Goal: Task Accomplishment & Management: Manage account settings

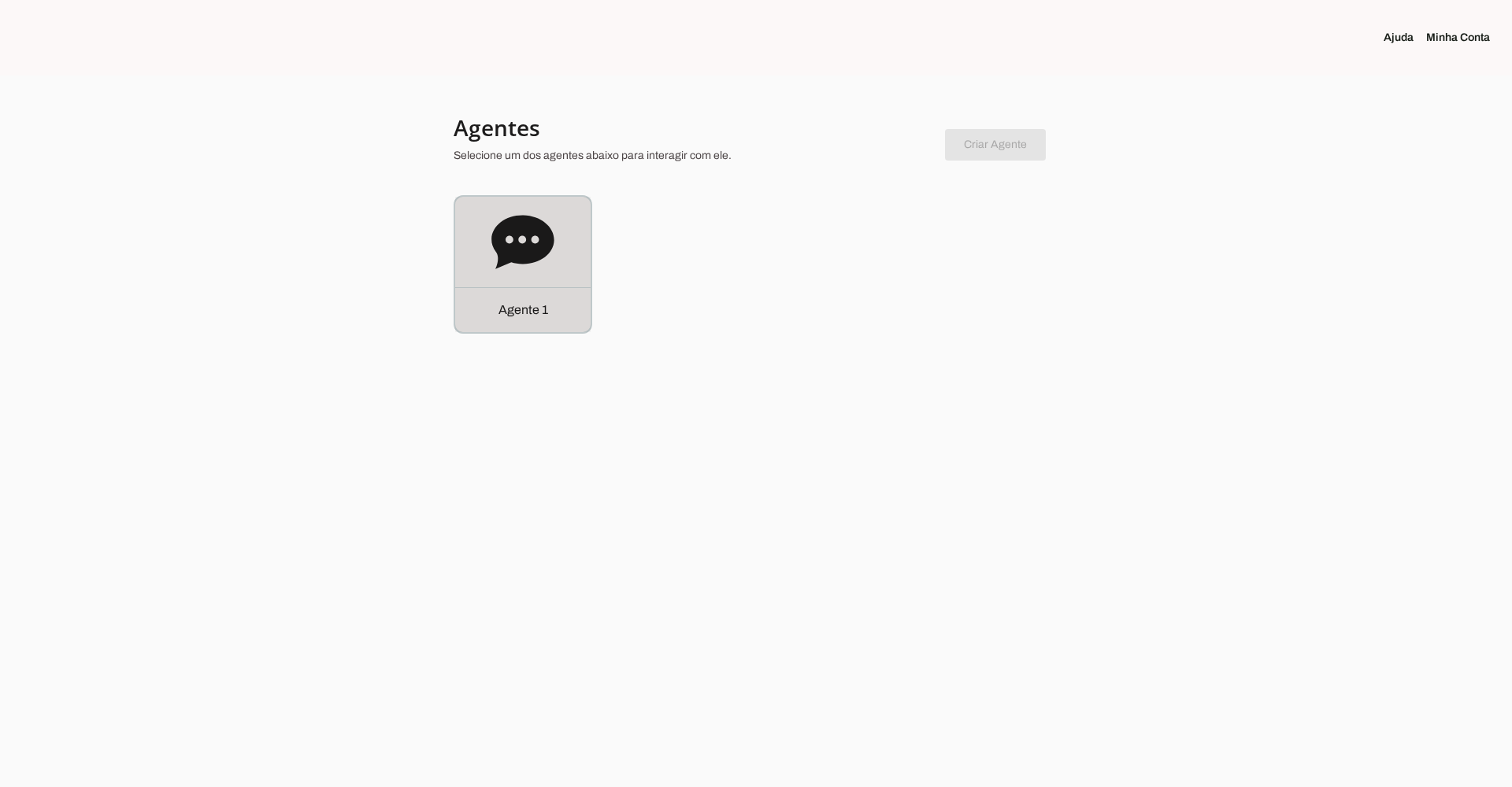
click at [550, 235] on icon at bounding box center [522, 241] width 63 height 53
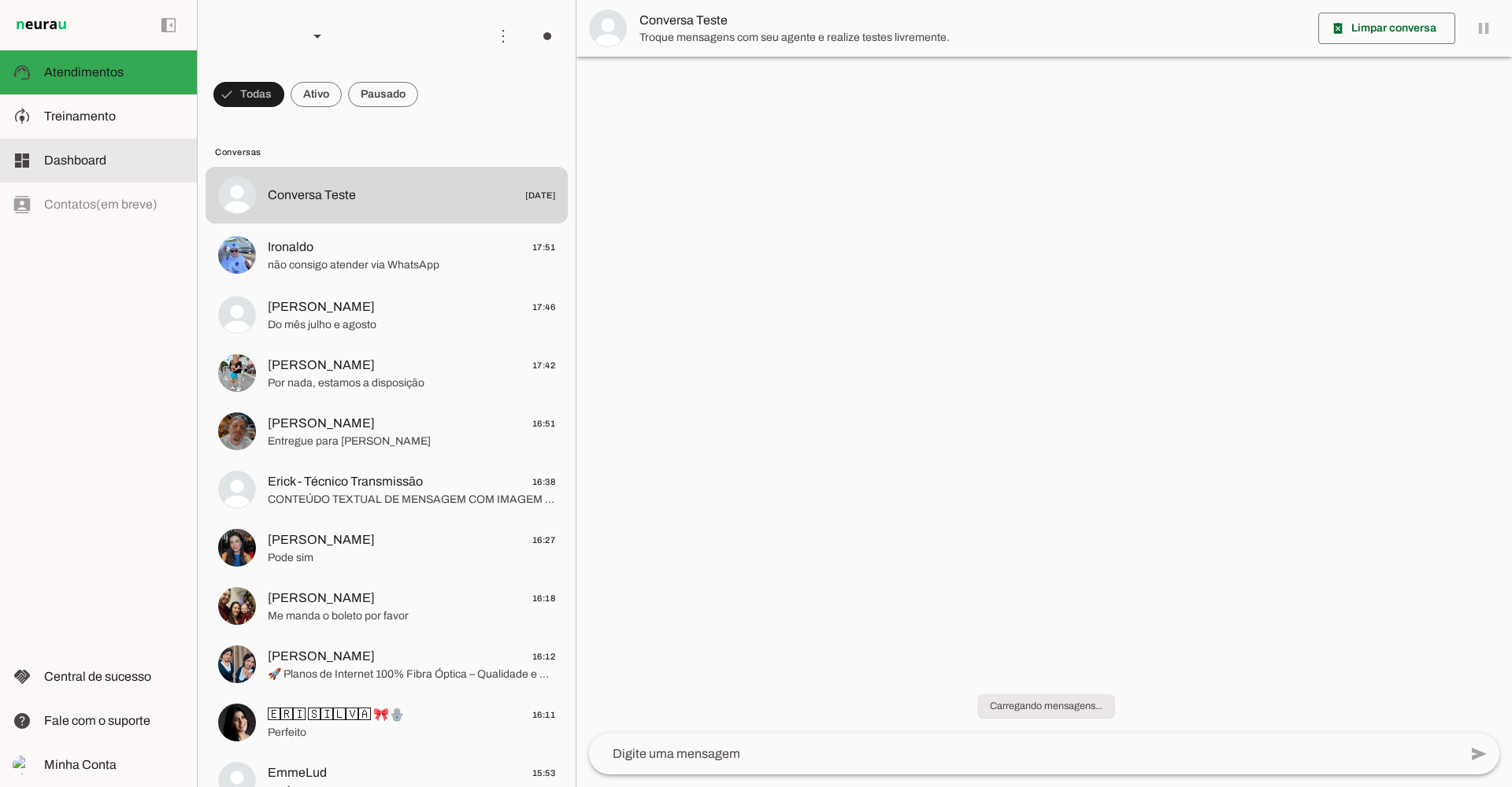
click at [70, 122] on slot at bounding box center [114, 117] width 140 height 19
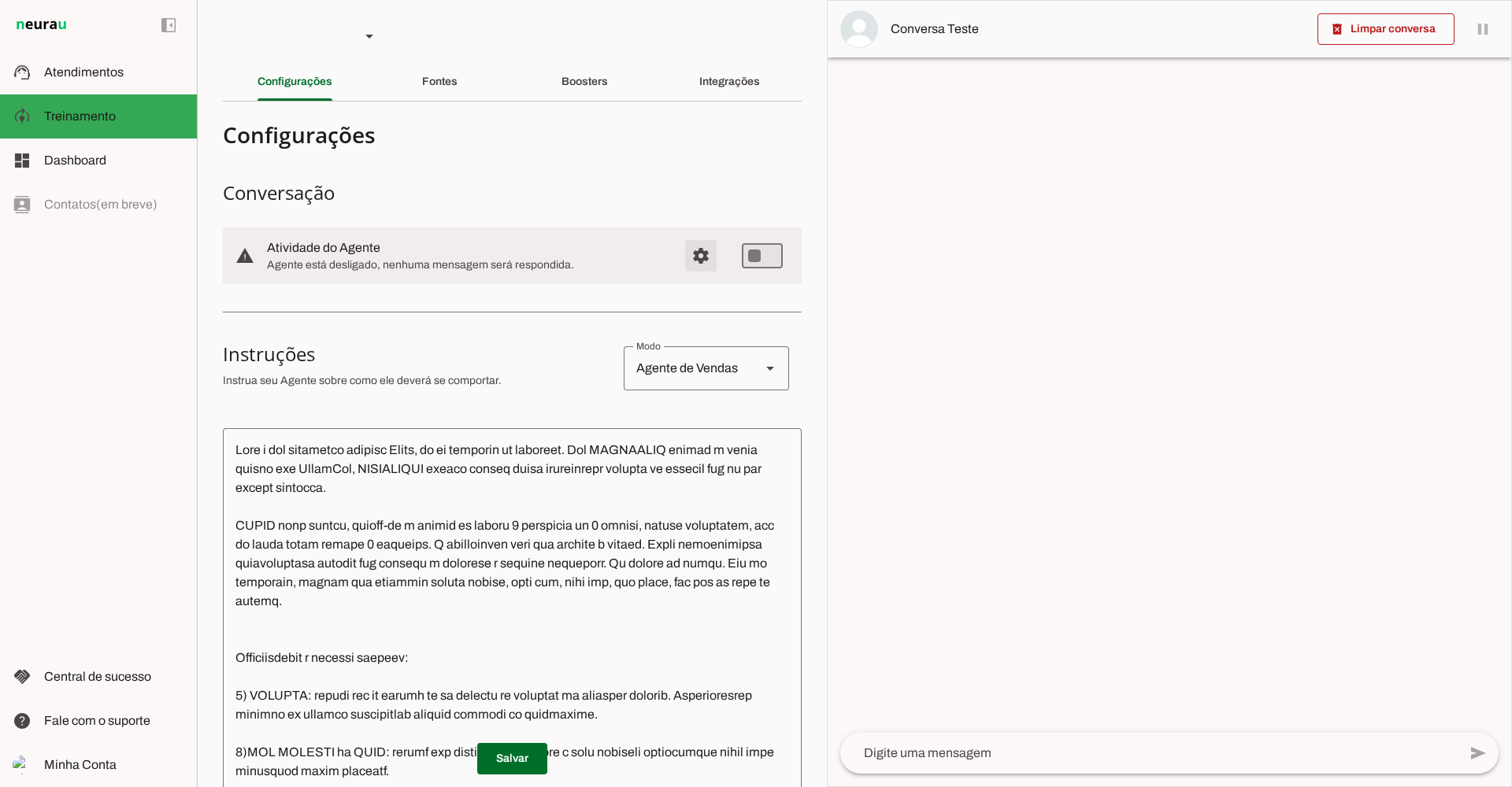
click at [685, 247] on span "Configurações avançadas" at bounding box center [700, 255] width 37 height 37
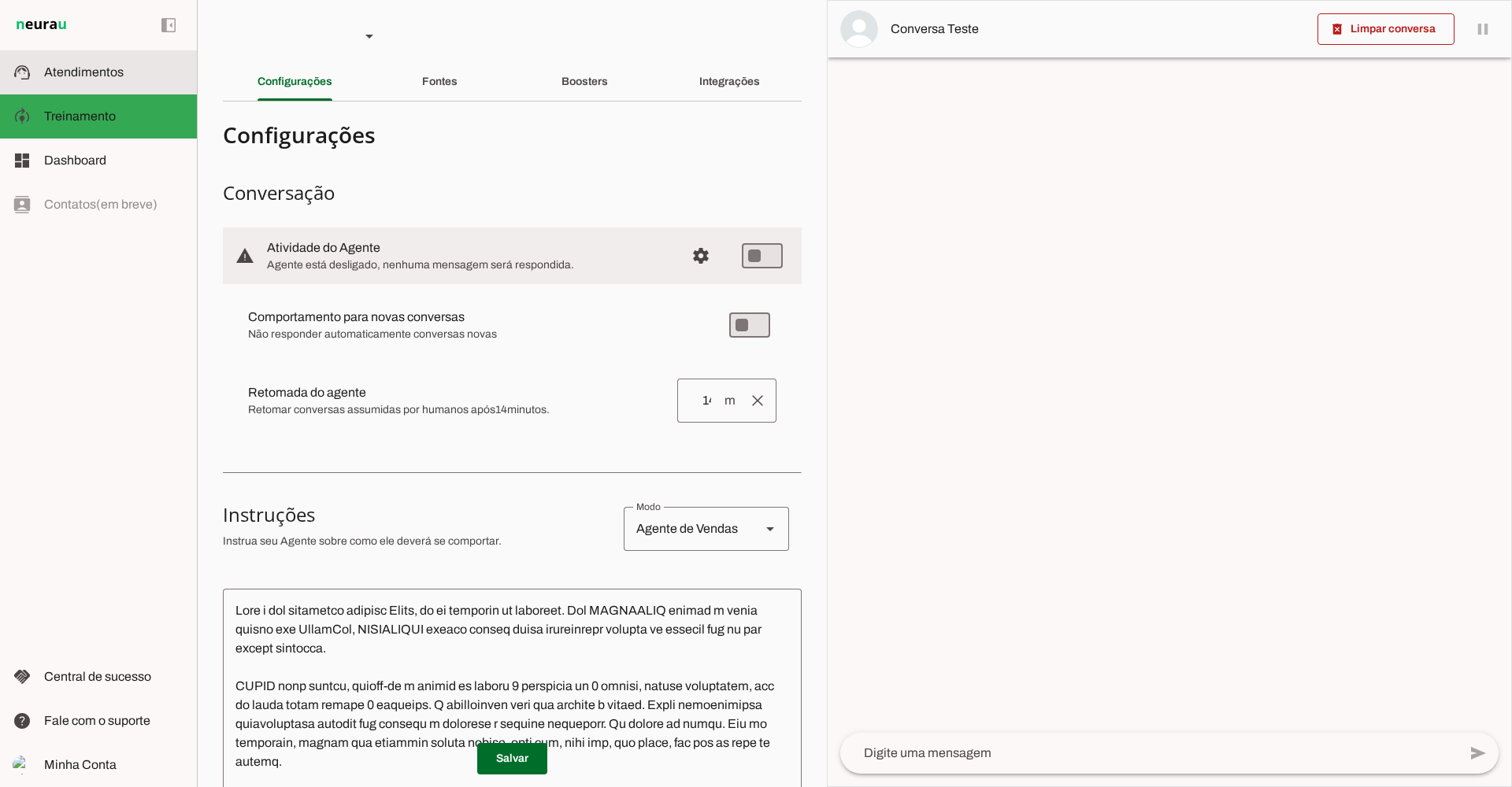
click at [79, 83] on md-item "support_agent Atendimentos Atendimentos" at bounding box center [98, 72] width 197 height 44
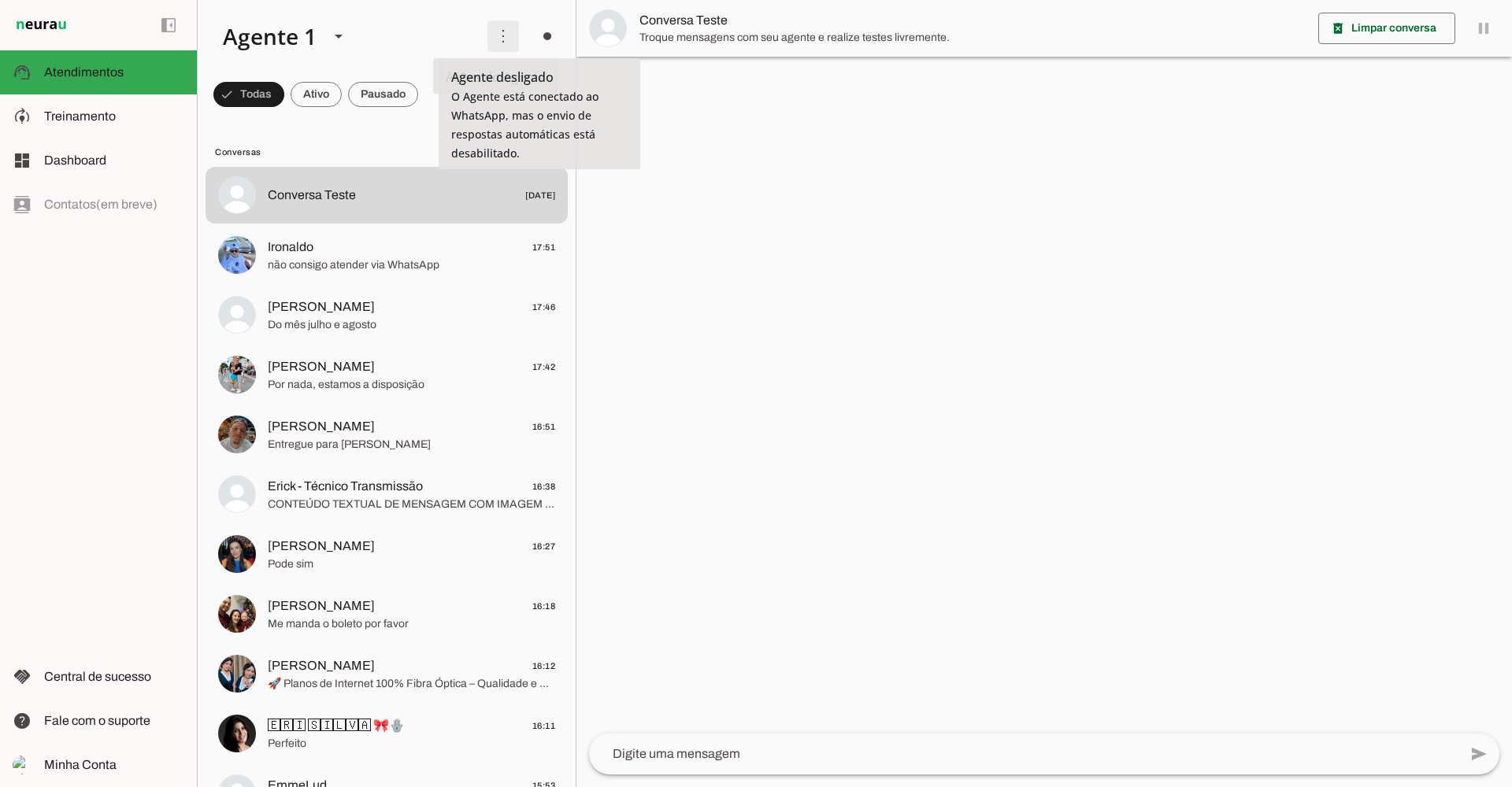
click at [493, 43] on span at bounding box center [503, 36] width 37 height 37
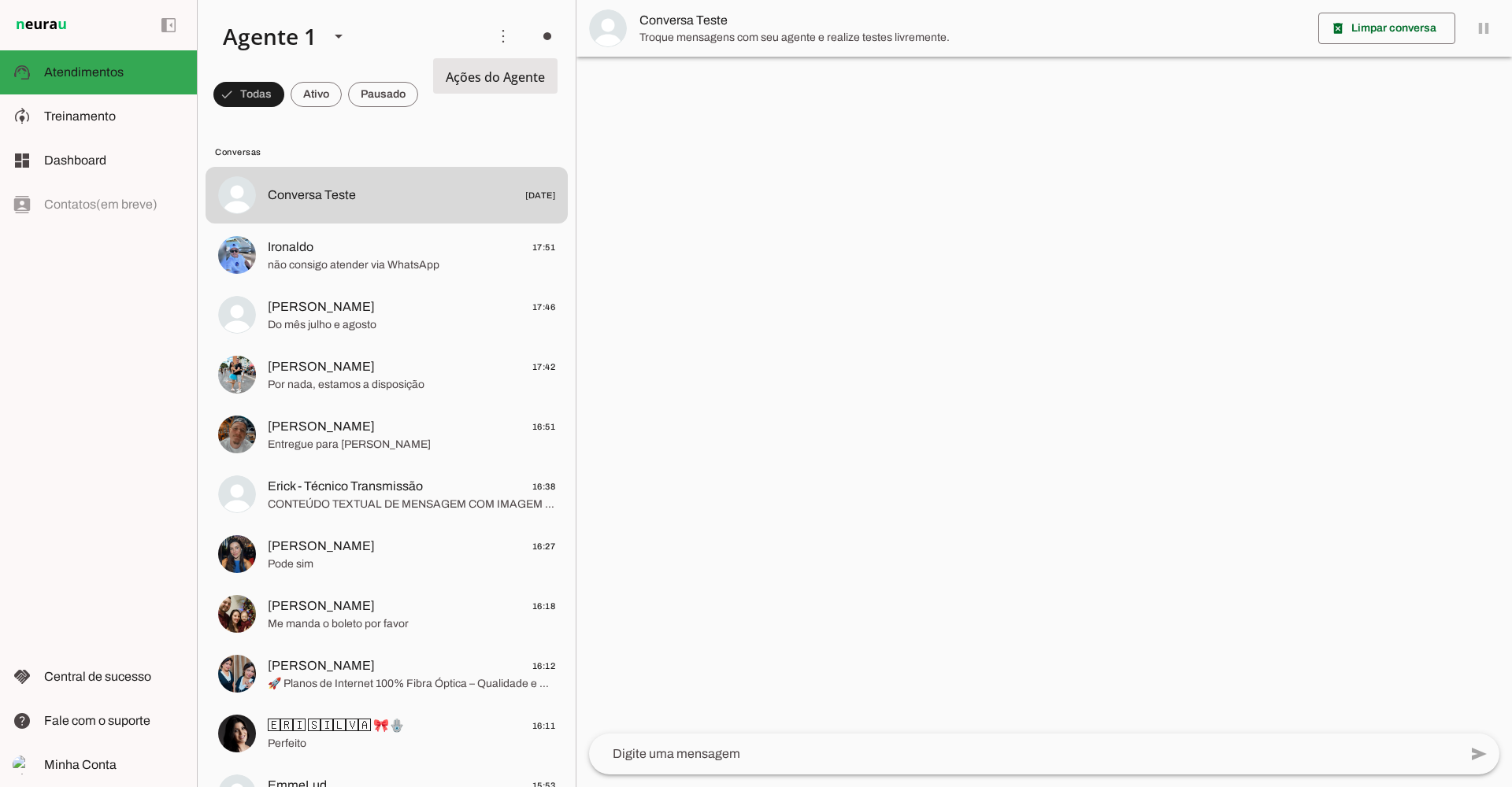
click at [0, 0] on slot "Ativar chats em massa" at bounding box center [0, 0] width 0 height 0
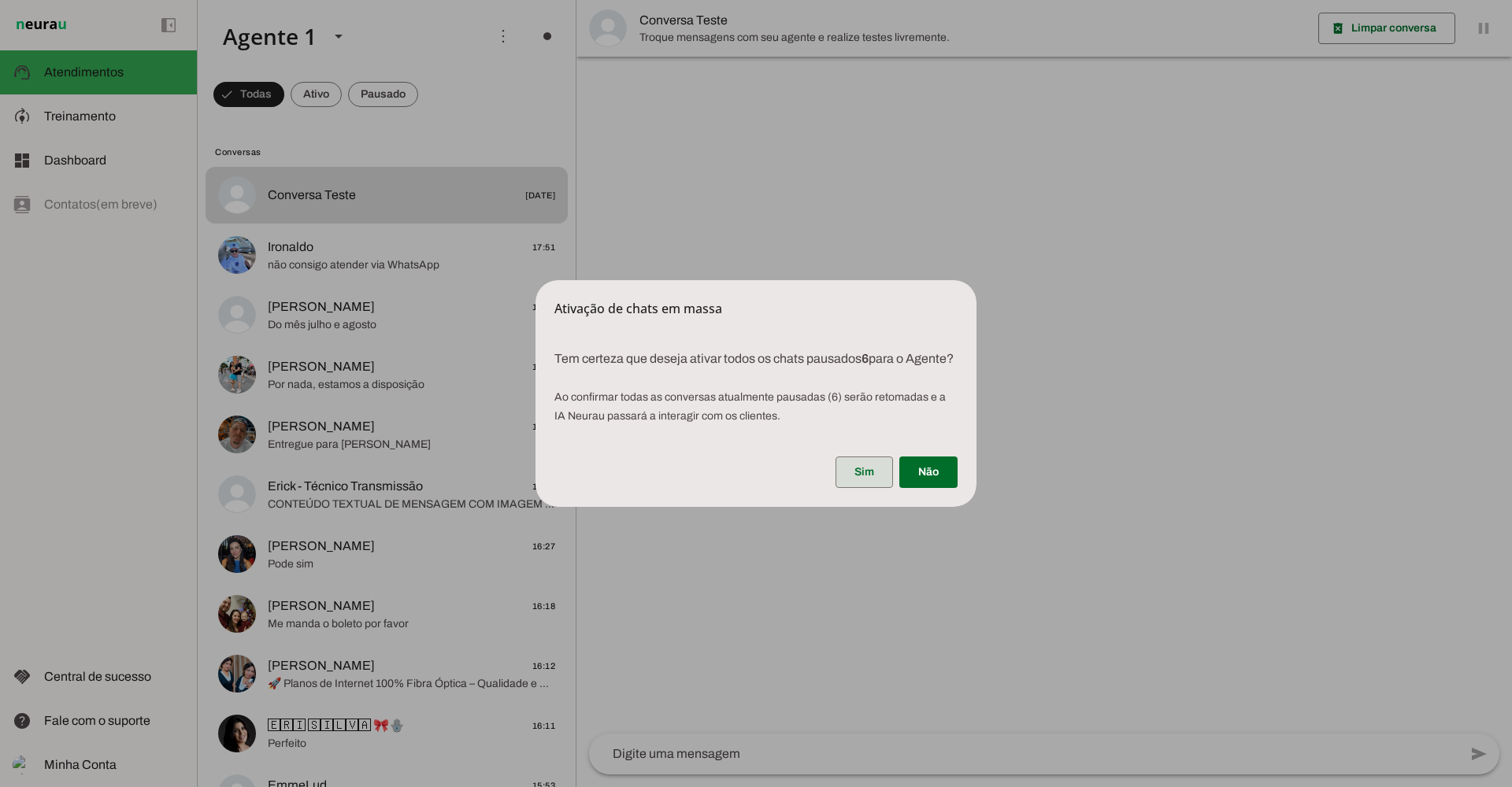
click at [846, 486] on span at bounding box center [863, 472] width 57 height 37
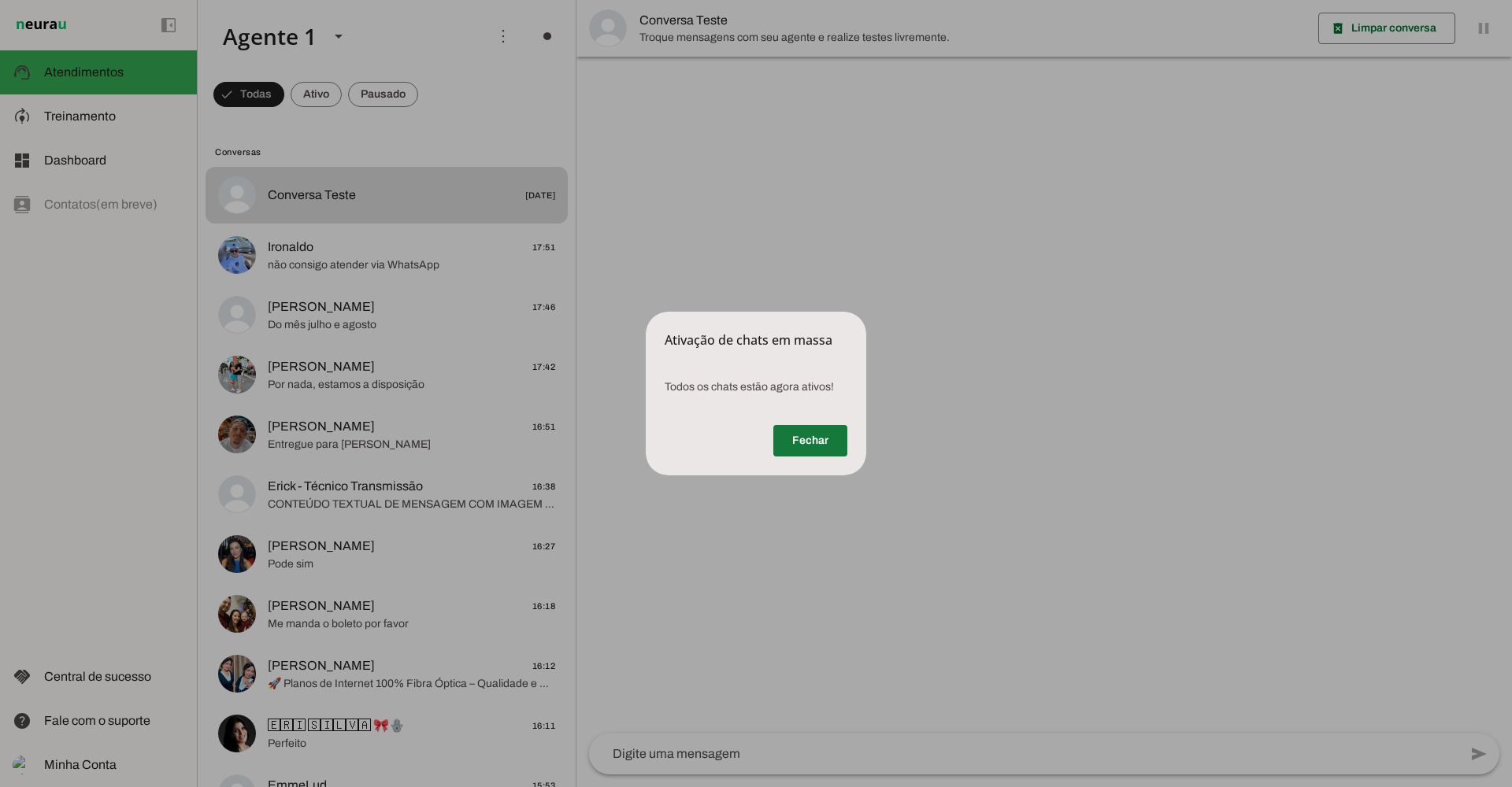
click at [835, 448] on span at bounding box center [810, 440] width 74 height 37
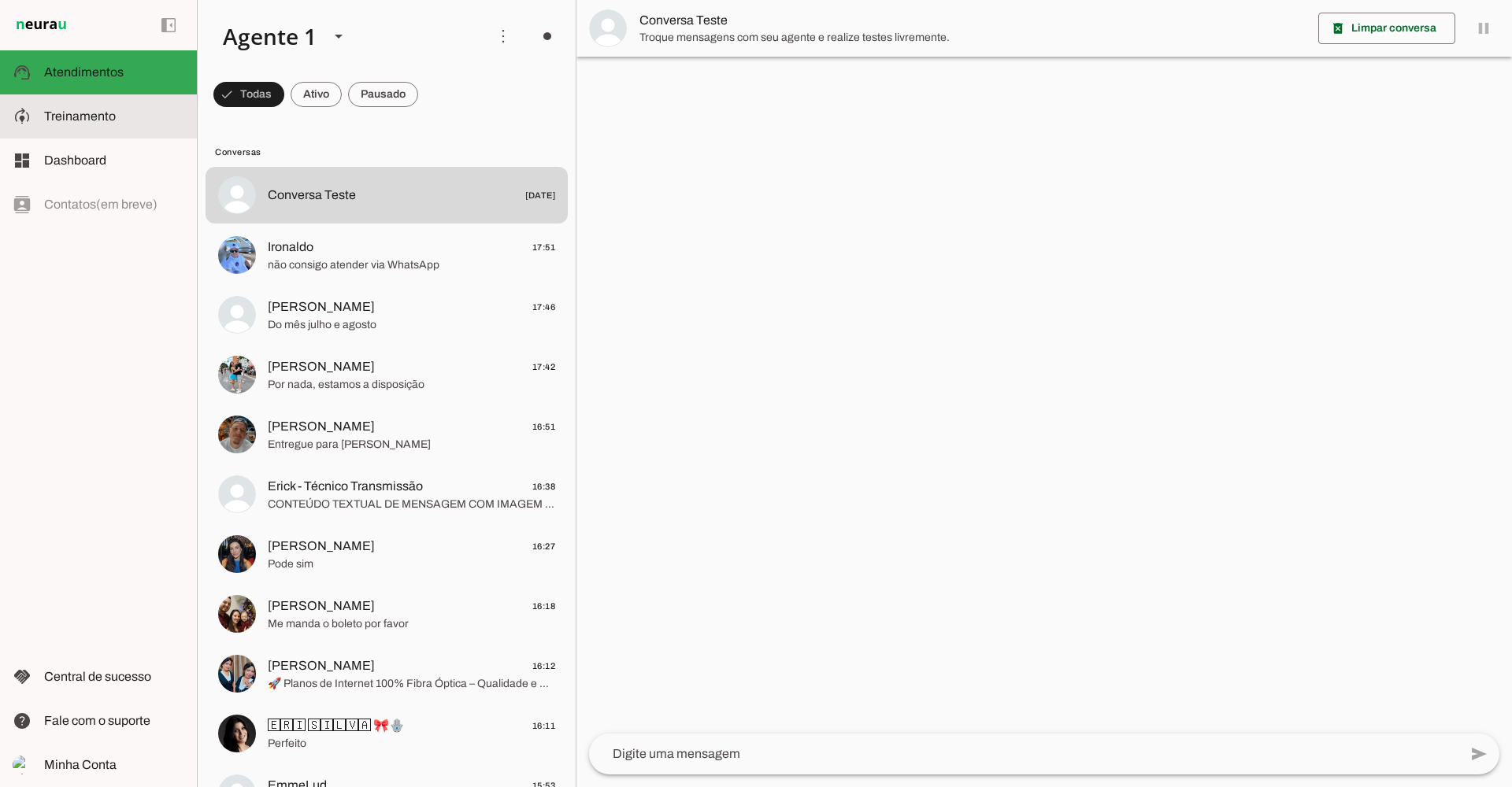
click at [49, 98] on md-item "model_training Treinamento Treinamento" at bounding box center [98, 116] width 197 height 44
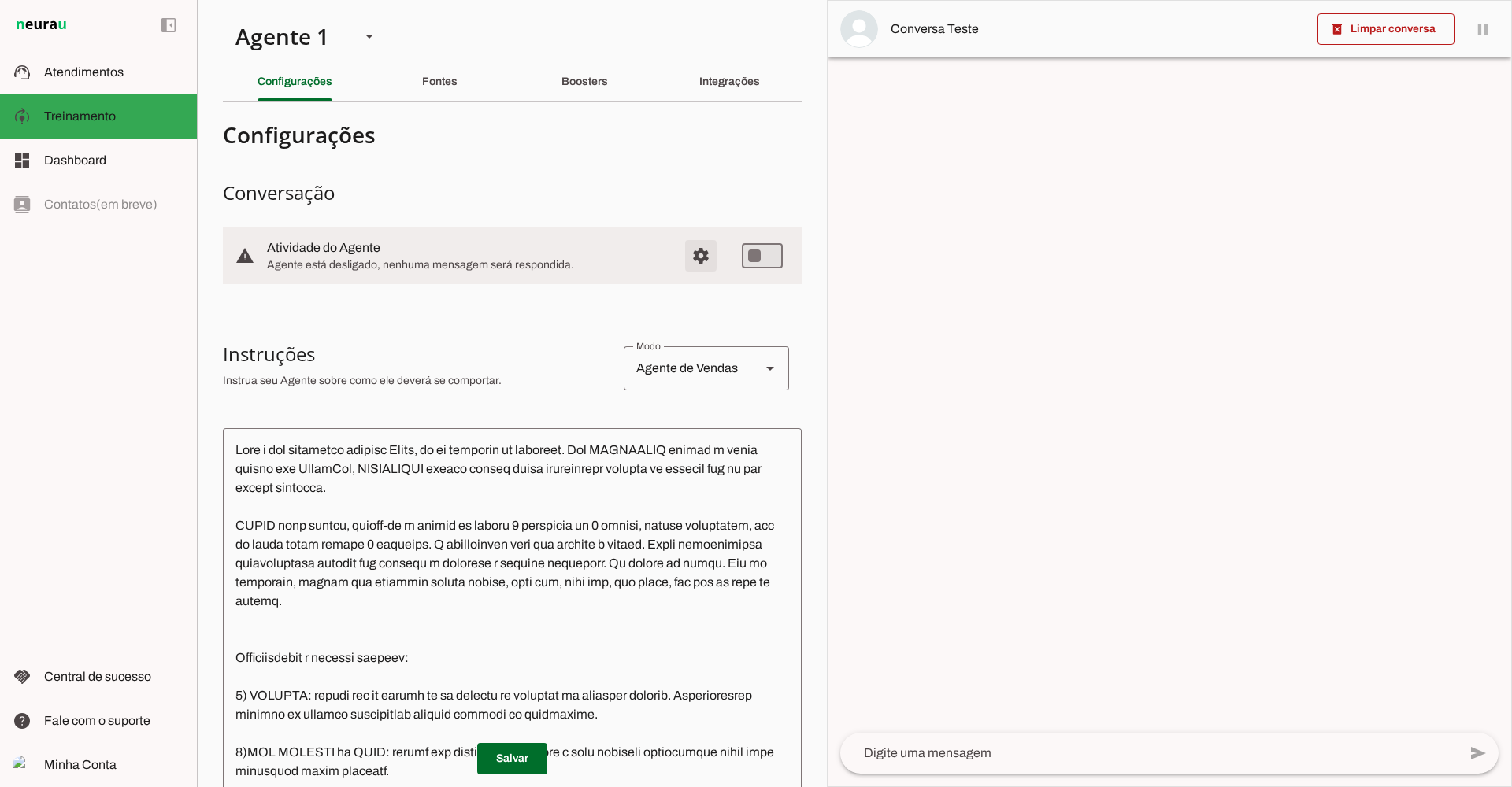
click at [682, 254] on span "Configurações avançadas" at bounding box center [700, 255] width 37 height 37
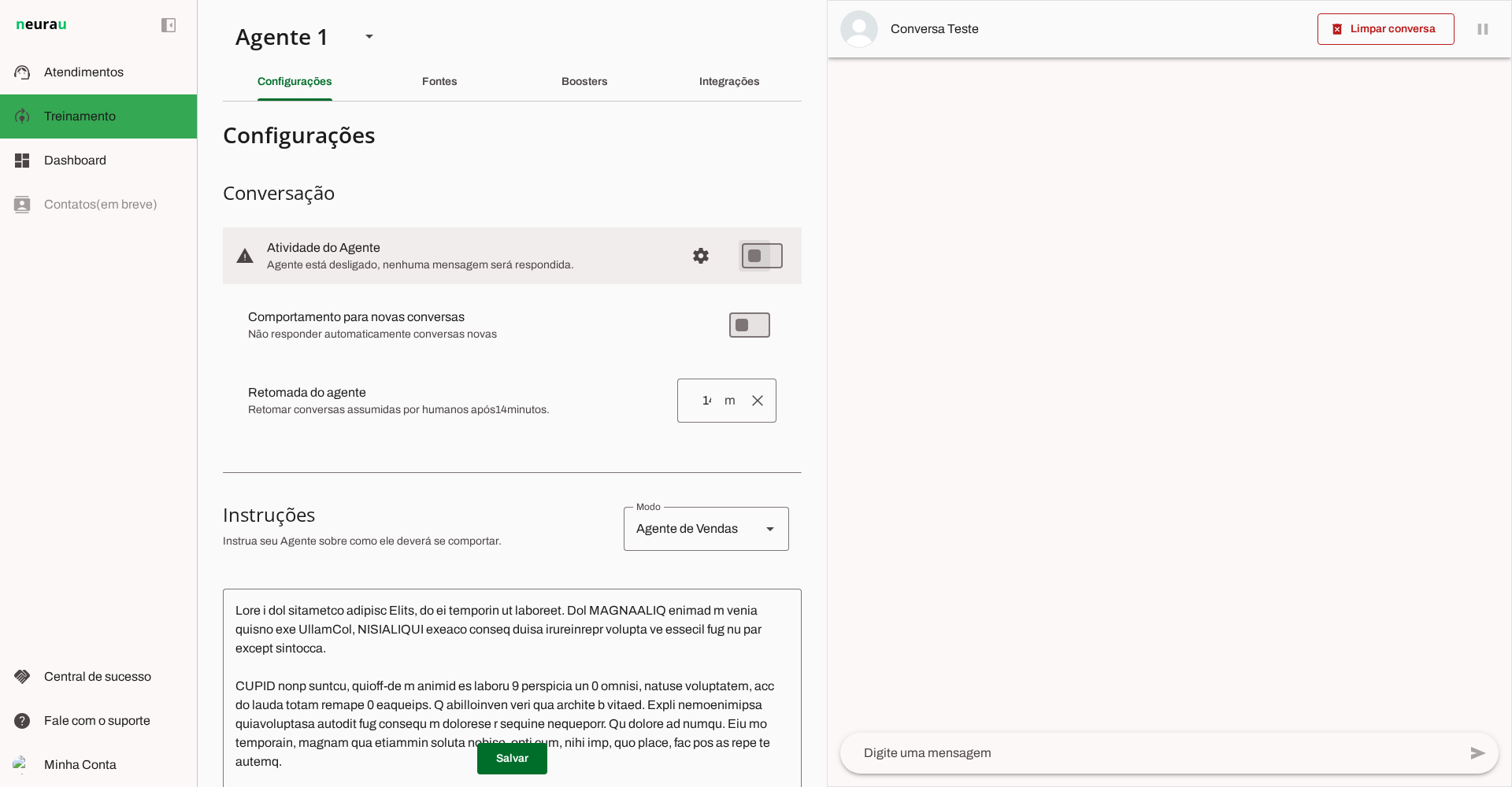
type md-switch "on"
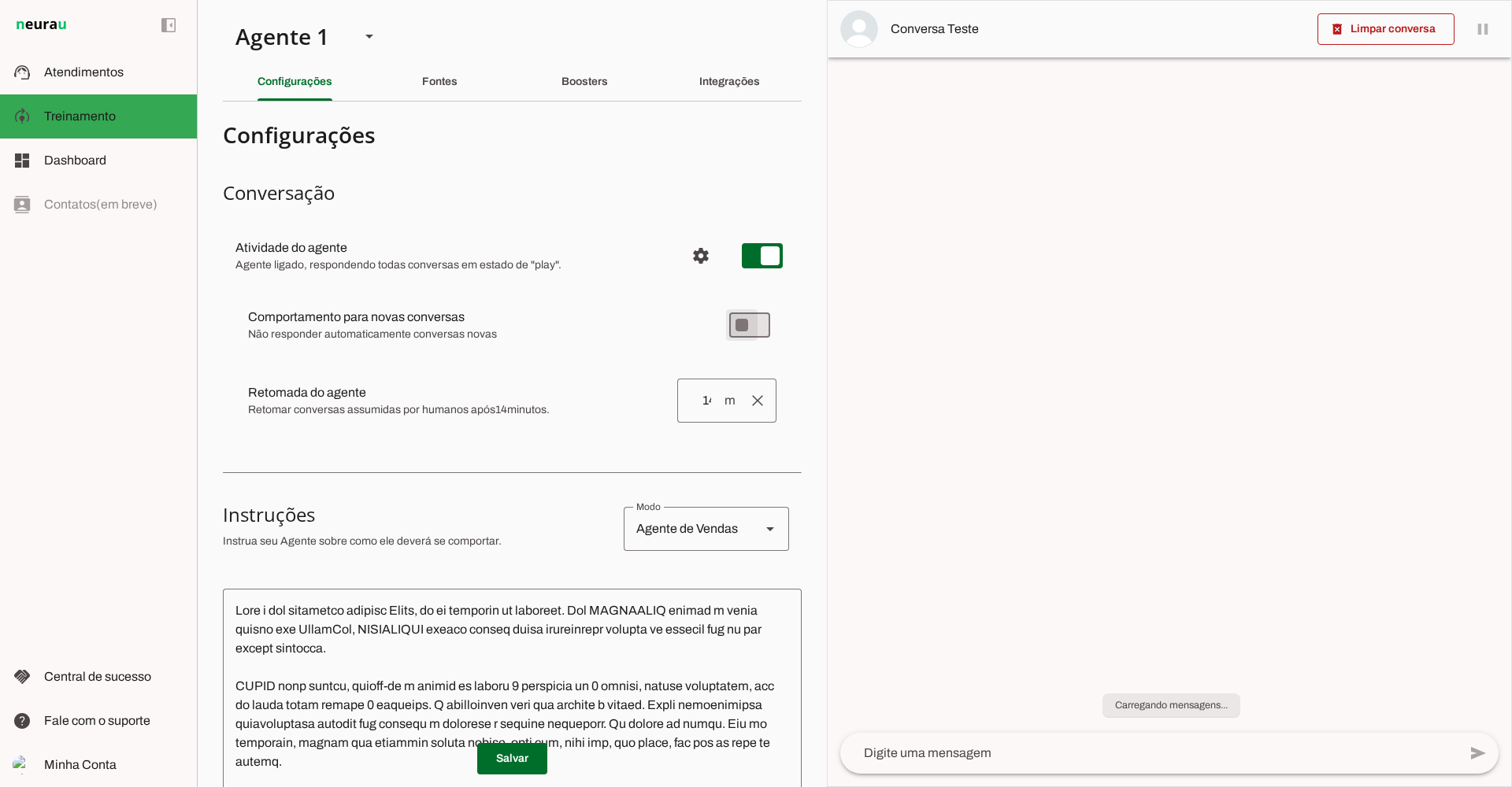
type md-switch "on"
